Goal: Task Accomplishment & Management: Manage account settings

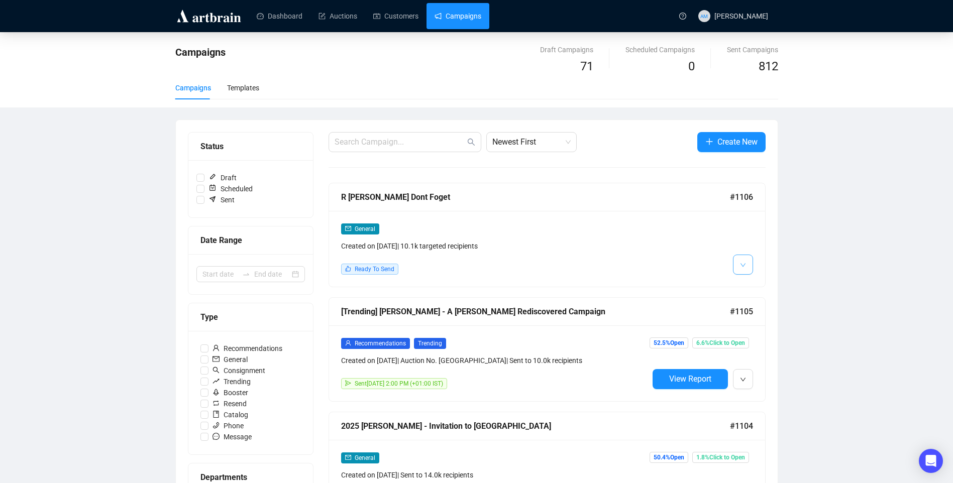
click at [746, 259] on button "button" at bounding box center [743, 265] width 20 height 20
click at [753, 288] on li "Edit" at bounding box center [761, 286] width 53 height 16
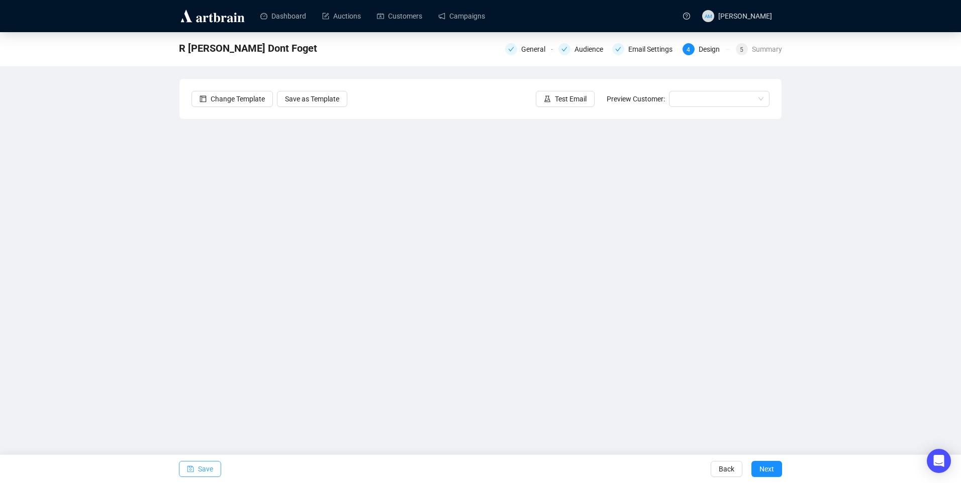
click at [208, 475] on span "Save" at bounding box center [205, 469] width 15 height 28
click at [566, 91] on button "Test Email" at bounding box center [565, 99] width 59 height 16
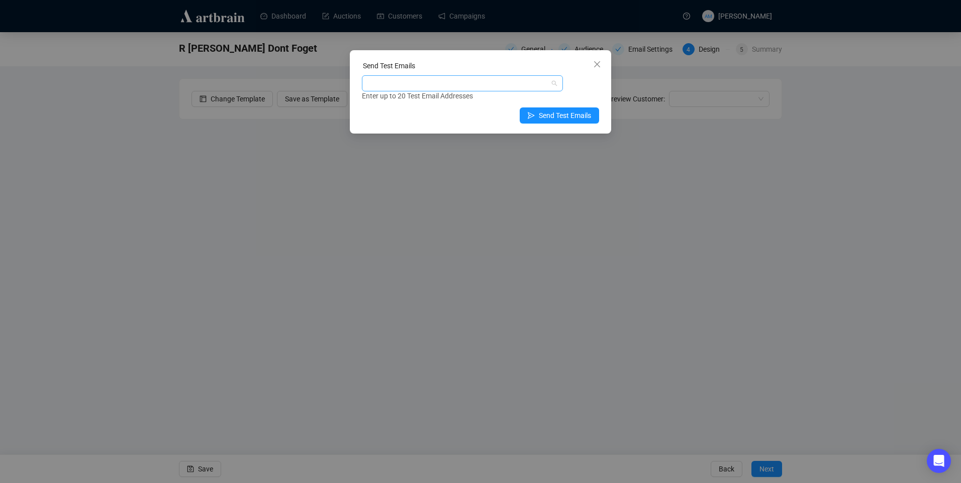
click at [421, 83] on div at bounding box center [457, 83] width 186 height 14
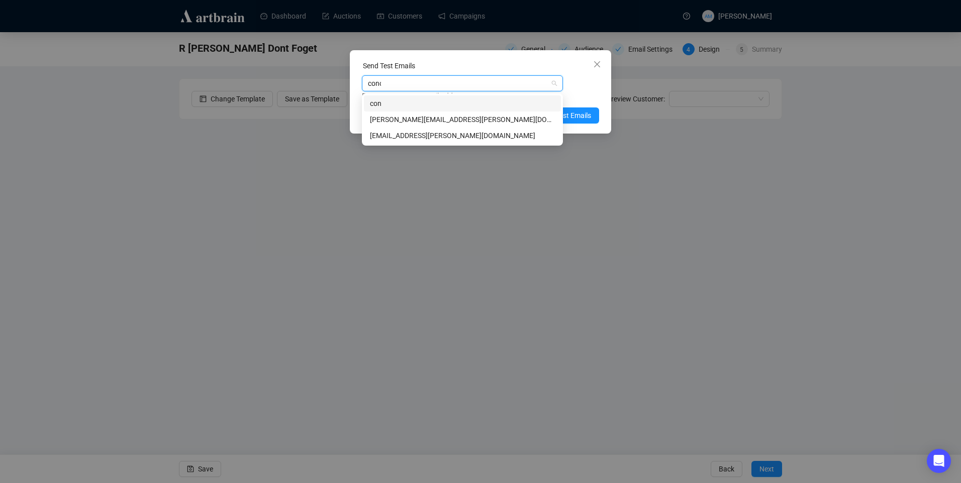
type input "conor"
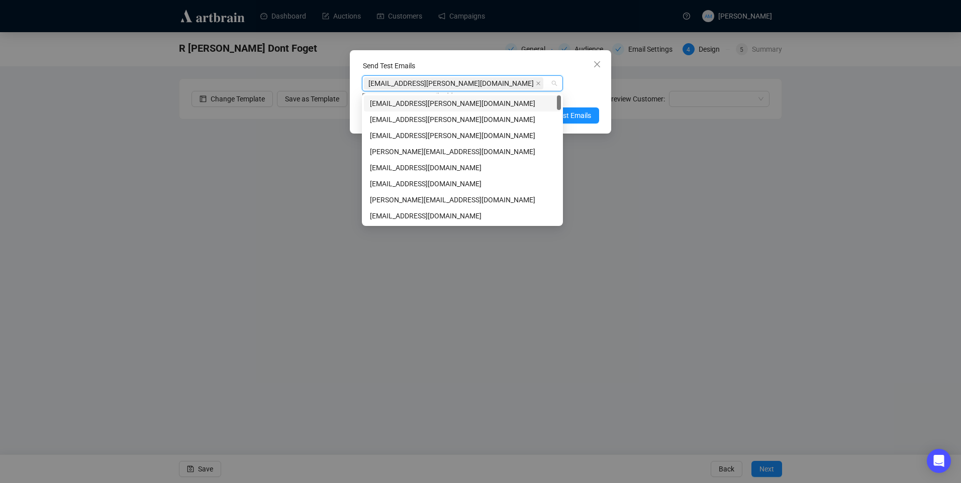
click at [606, 89] on div "Send Test Emails conor@adams.ie Enter up to 20 Test Email Addresses Send Test E…" at bounding box center [480, 91] width 261 height 83
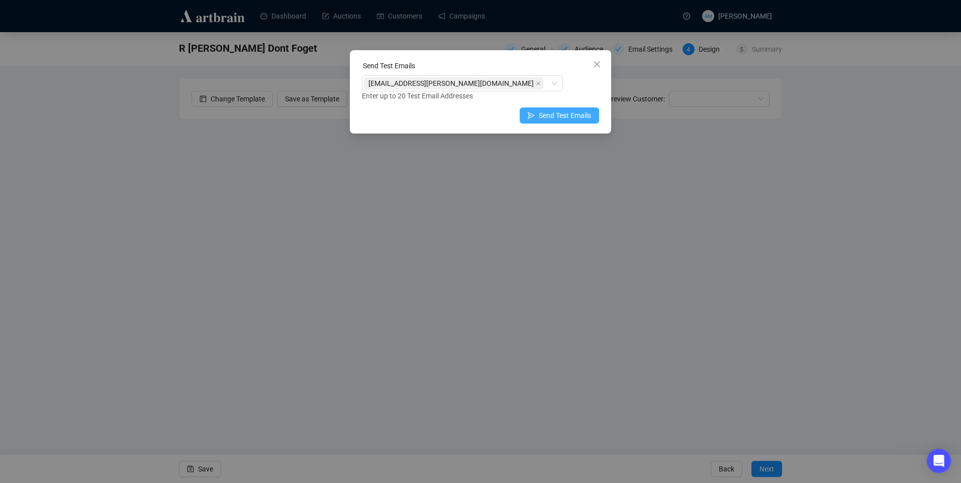
click at [561, 116] on span "Send Test Emails" at bounding box center [565, 115] width 52 height 11
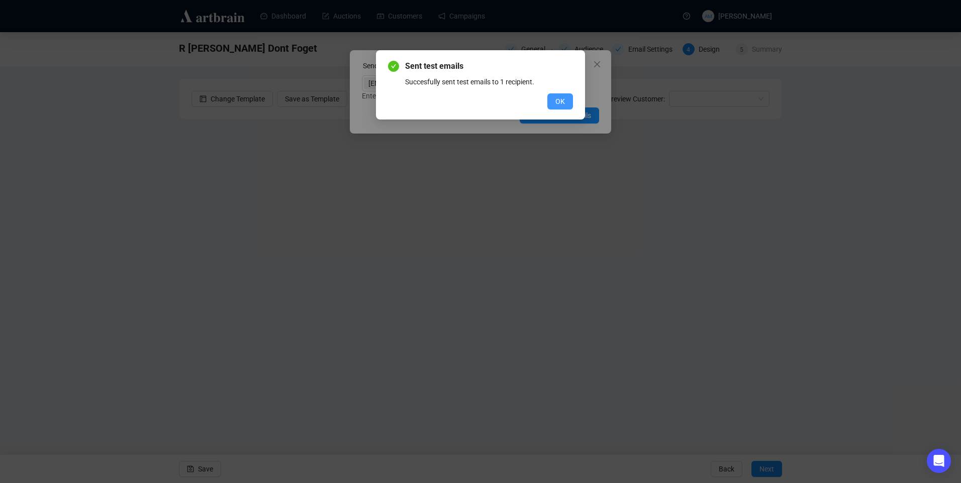
click at [557, 101] on span "OK" at bounding box center [560, 101] width 10 height 11
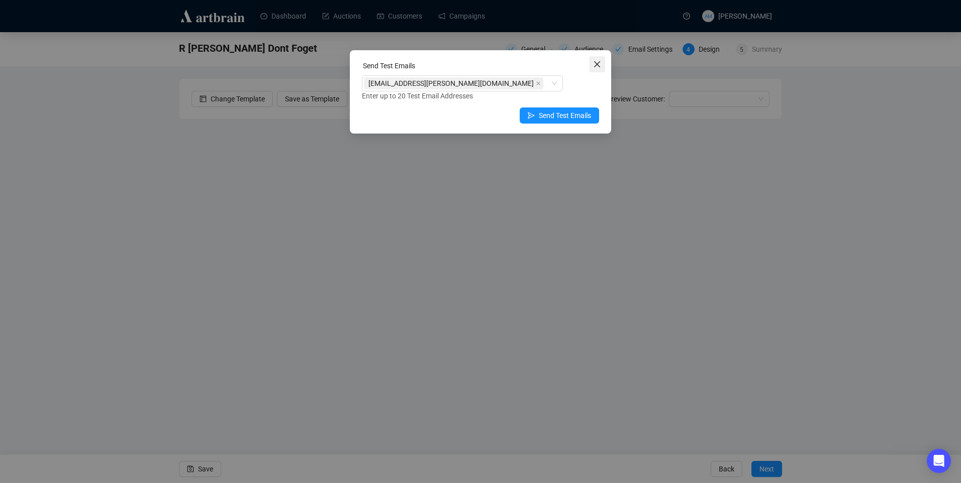
click at [597, 58] on button "Close" at bounding box center [597, 64] width 16 height 16
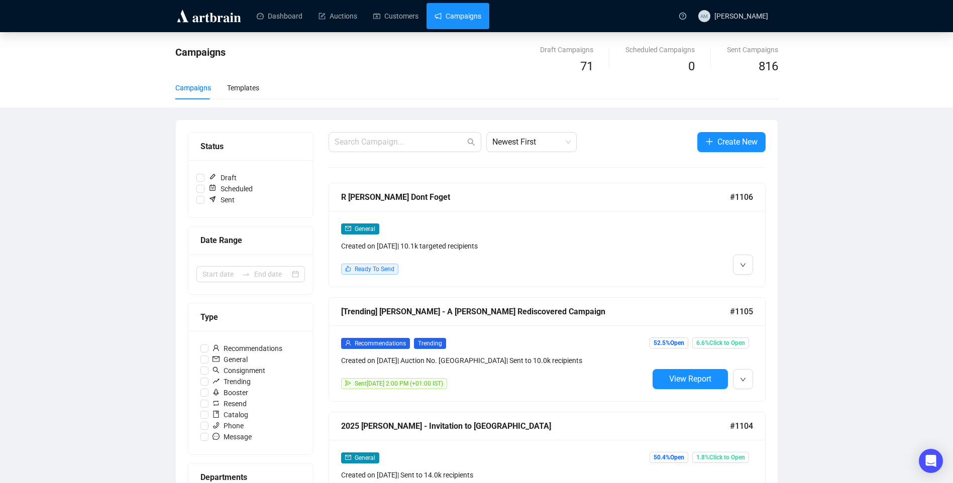
click at [487, 247] on div "Created on [DATE] | 10.1k targeted recipients" at bounding box center [495, 246] width 308 height 11
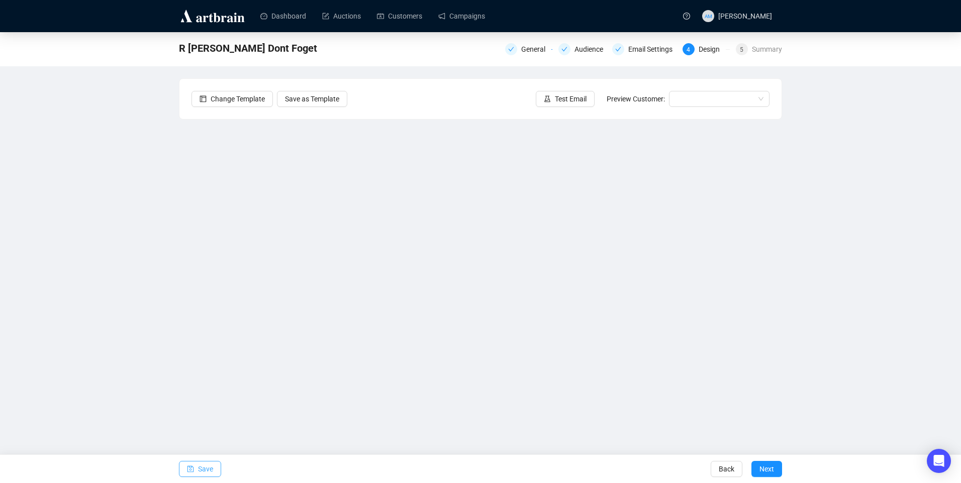
click at [206, 463] on span "Save" at bounding box center [205, 469] width 15 height 28
click at [209, 469] on span "Save" at bounding box center [205, 469] width 15 height 28
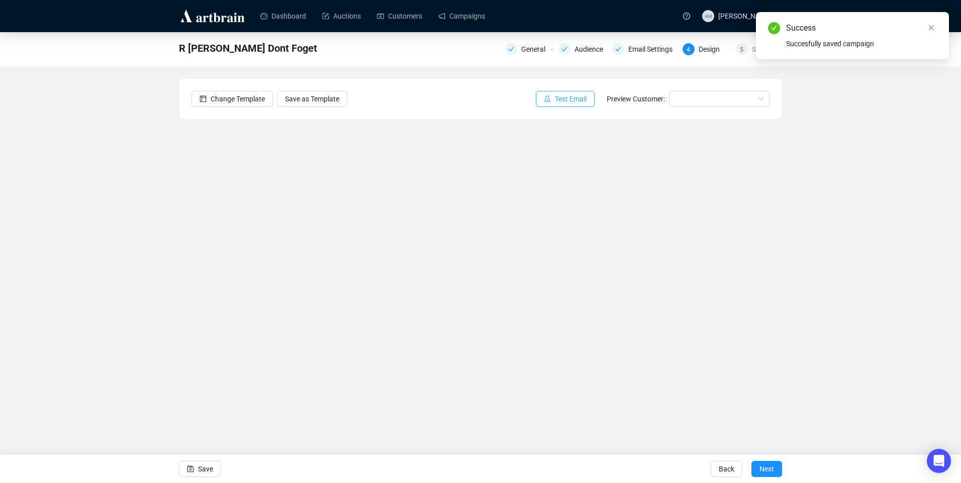
click at [577, 100] on span "Test Email" at bounding box center [571, 98] width 32 height 11
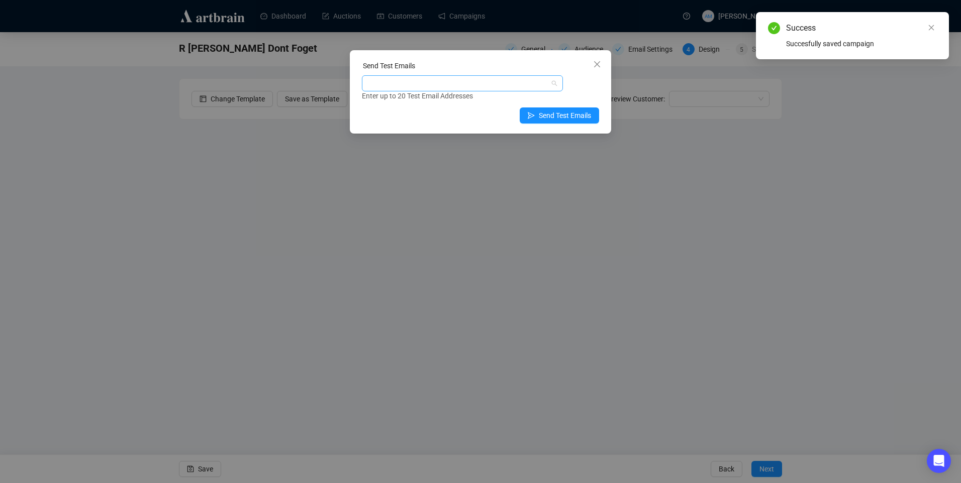
click at [387, 75] on div at bounding box center [462, 83] width 201 height 16
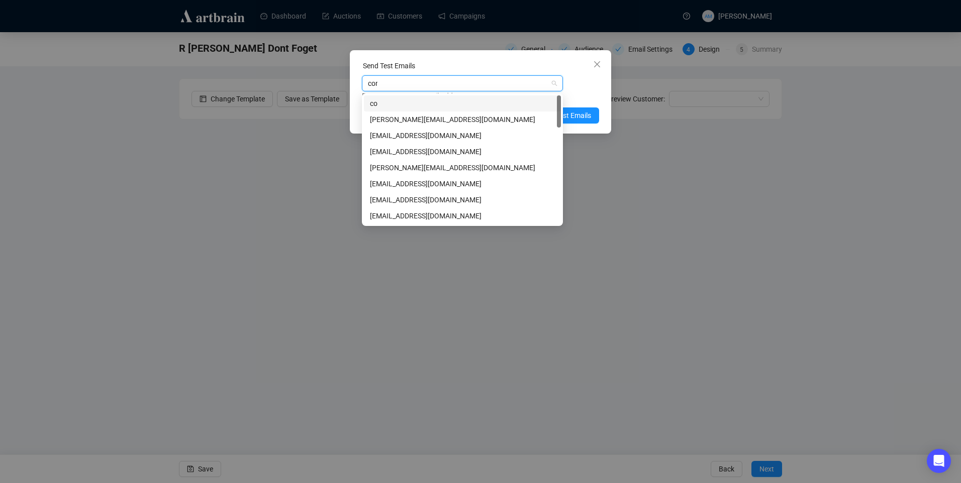
type input "cono"
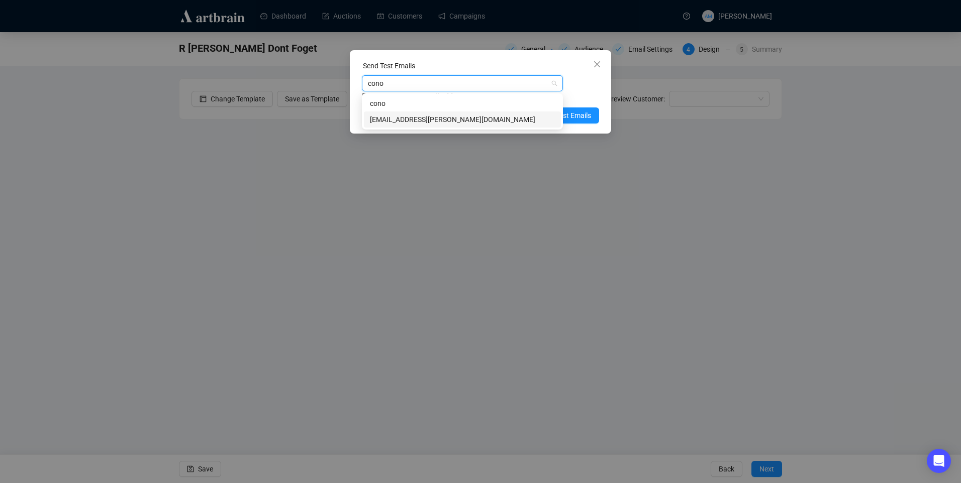
click at [461, 125] on div "[EMAIL_ADDRESS][PERSON_NAME][DOMAIN_NAME]" at bounding box center [462, 119] width 185 height 11
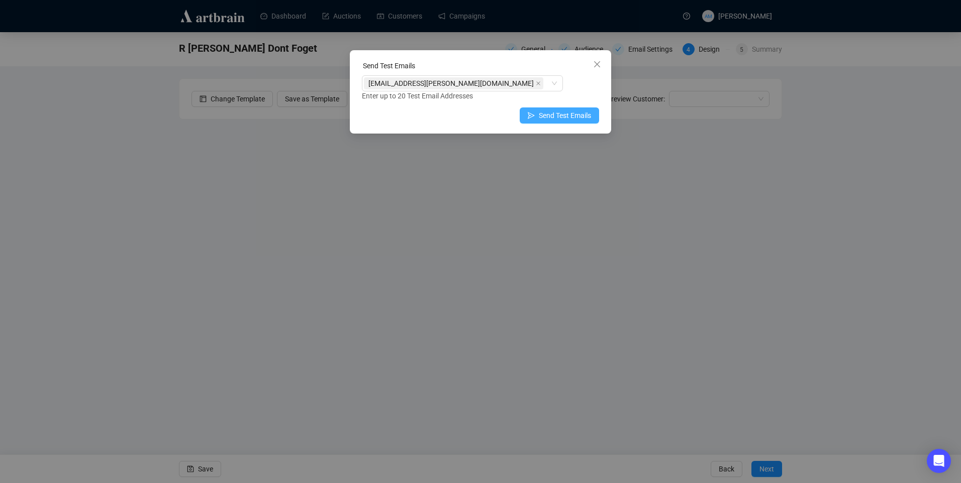
click at [589, 122] on button "Send Test Emails" at bounding box center [559, 116] width 79 height 16
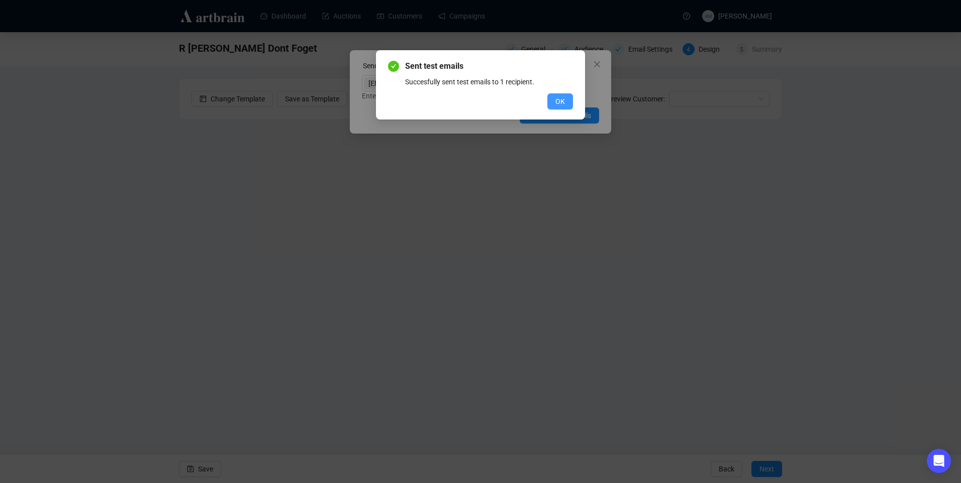
click at [557, 101] on span "OK" at bounding box center [560, 101] width 10 height 11
